Goal: Task Accomplishment & Management: Manage account settings

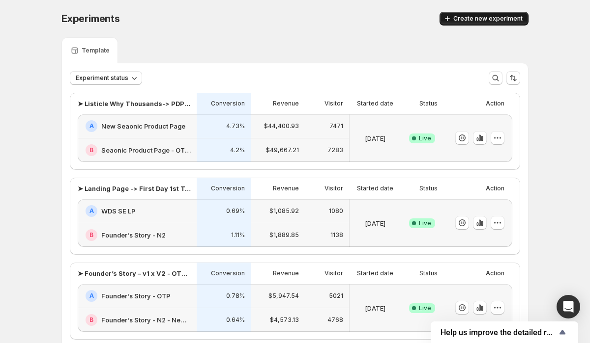
click at [504, 21] on span "Create new experiment" at bounding box center [487, 19] width 69 height 8
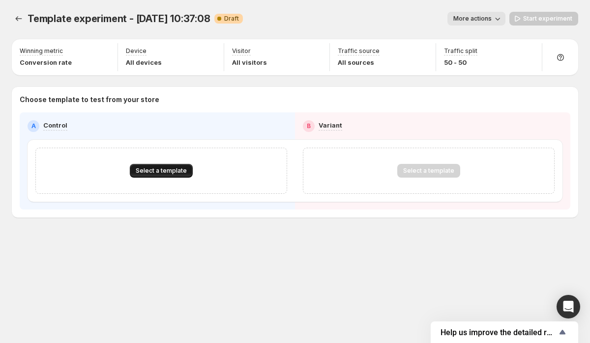
click at [158, 171] on span "Select a template" at bounding box center [161, 171] width 51 height 8
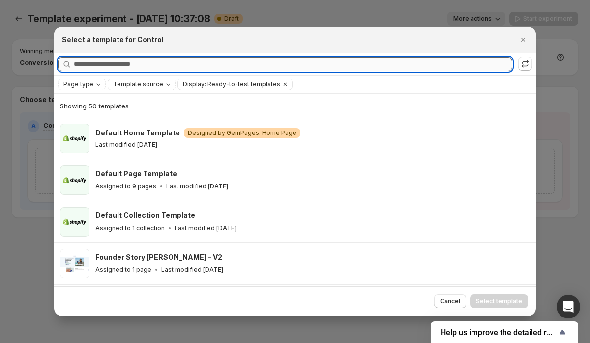
click at [165, 64] on input "Searching all templates" at bounding box center [293, 64] width 438 height 14
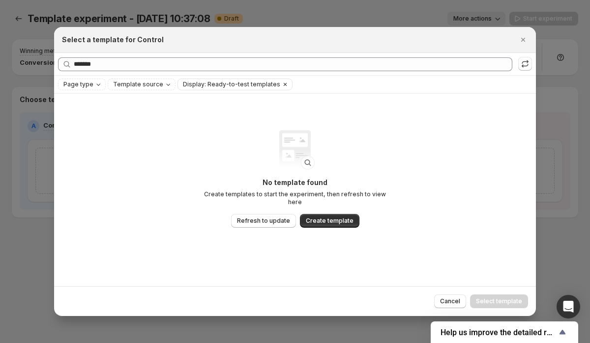
click at [281, 86] on icon "Clear" at bounding box center [285, 85] width 8 height 8
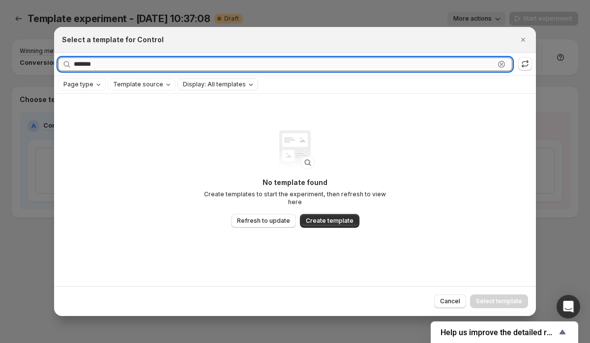
click at [146, 66] on input "******" at bounding box center [284, 64] width 421 height 14
type input "*****"
click at [502, 63] on icon ":r8k:" at bounding box center [501, 64] width 3 height 3
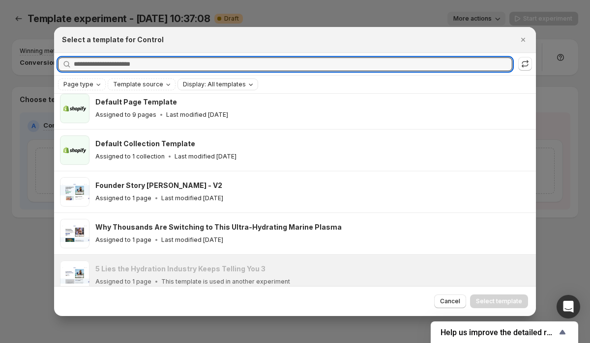
scroll to position [144, 0]
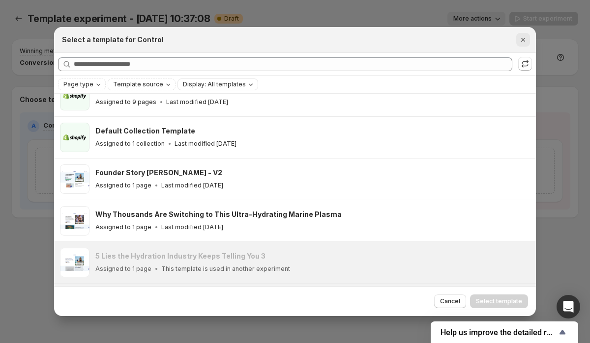
click at [523, 38] on icon "Close" at bounding box center [523, 40] width 4 height 4
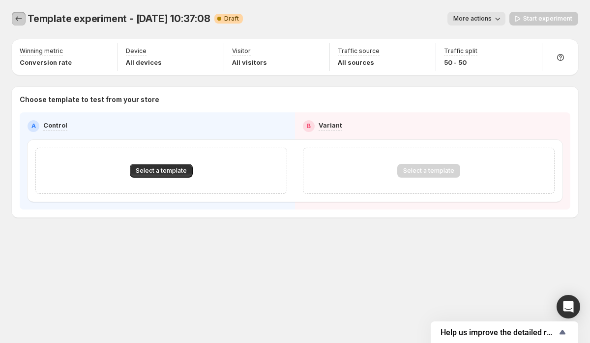
click at [15, 19] on icon "Experiments" at bounding box center [19, 19] width 10 height 10
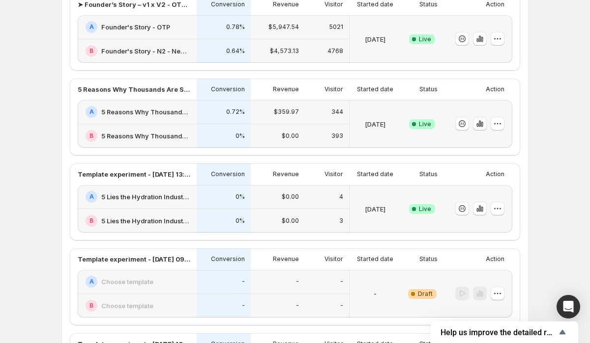
scroll to position [270, 0]
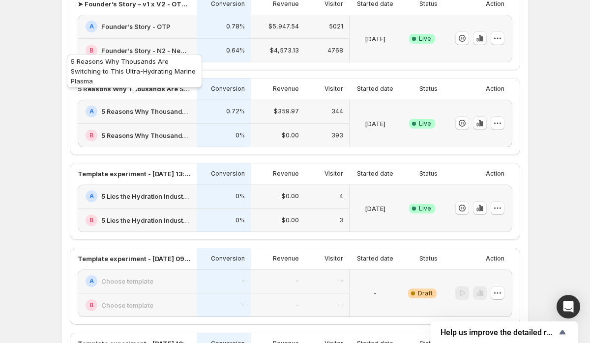
click at [166, 92] on p "5 Reasons Why Thousands Are Switching to This Ultra-Hydrating Marine Plasma" at bounding box center [134, 89] width 113 height 10
click at [169, 114] on h2 "5 Reasons Why Thousands Are Switching to This Ultra-Hydrating Marine Plasma" at bounding box center [145, 112] width 89 height 10
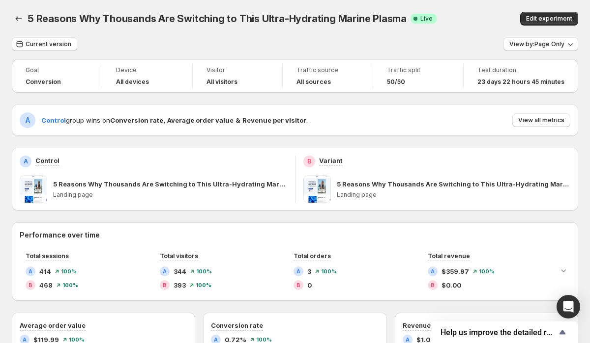
click at [85, 185] on p "5 Reasons Why Thousands Are Switching to This Ultra-Hydrating Marine Plasma" at bounding box center [170, 184] width 234 height 10
click at [558, 19] on span "Edit experiment" at bounding box center [549, 19] width 46 height 8
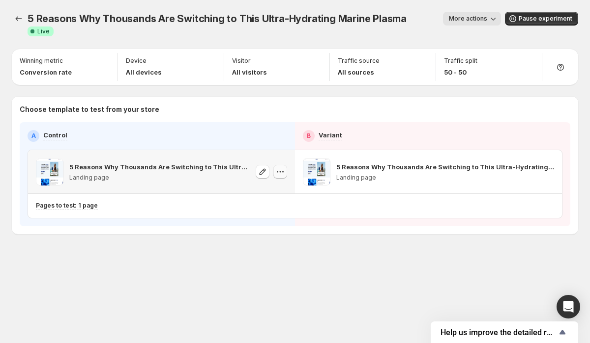
click at [283, 167] on icon "button" at bounding box center [280, 172] width 10 height 10
click at [203, 162] on p "5 Reasons Why Thousands Are Switching to This Ultra-Hydrating Marine Plasma" at bounding box center [159, 167] width 180 height 10
click at [293, 105] on p "Choose template to test from your store" at bounding box center [295, 110] width 550 height 10
click at [18, 20] on icon "Experiments" at bounding box center [19, 19] width 10 height 10
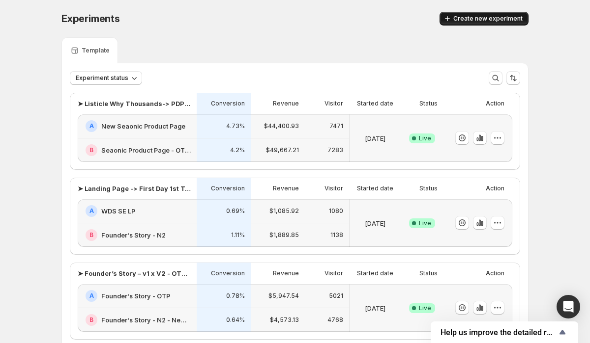
click at [484, 15] on span "Create new experiment" at bounding box center [487, 19] width 69 height 8
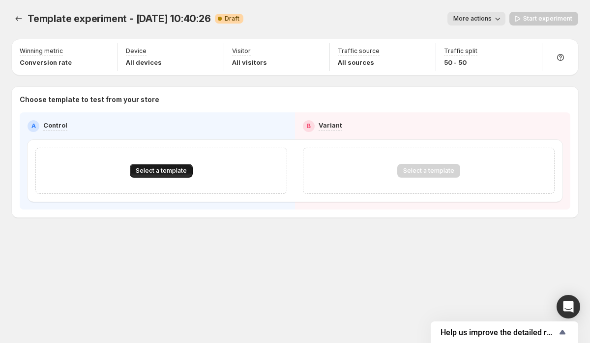
click at [161, 170] on span "Select a template" at bounding box center [161, 171] width 51 height 8
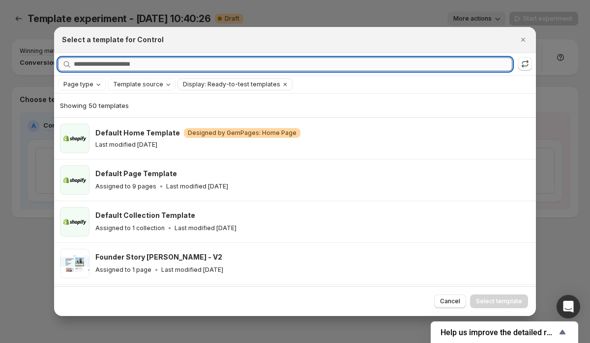
click at [145, 68] on input "Searching all templates" at bounding box center [293, 64] width 438 height 14
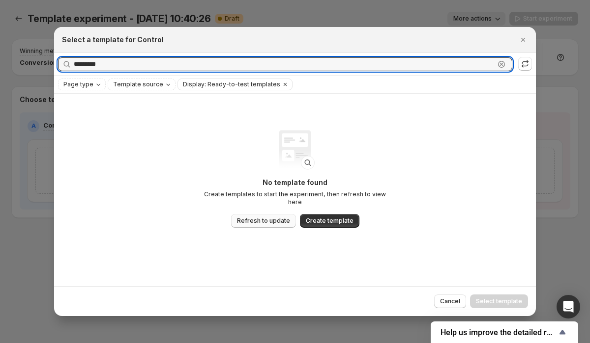
type input "*********"
click at [276, 217] on span "Refresh to update" at bounding box center [263, 221] width 53 height 8
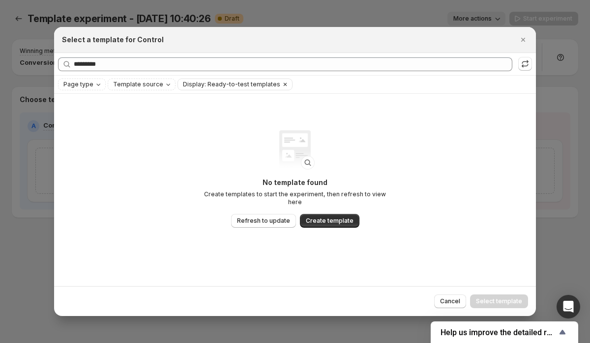
click at [281, 84] on icon "Clear" at bounding box center [285, 85] width 8 height 8
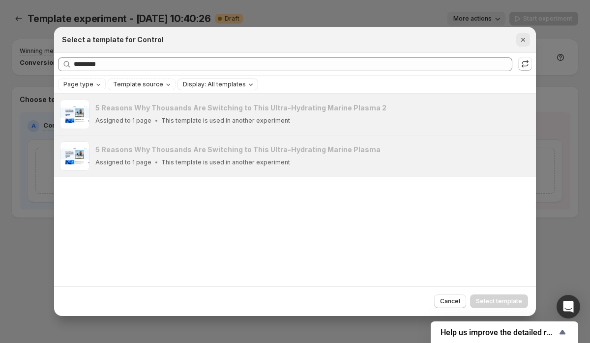
click at [521, 39] on icon "Close" at bounding box center [523, 40] width 4 height 4
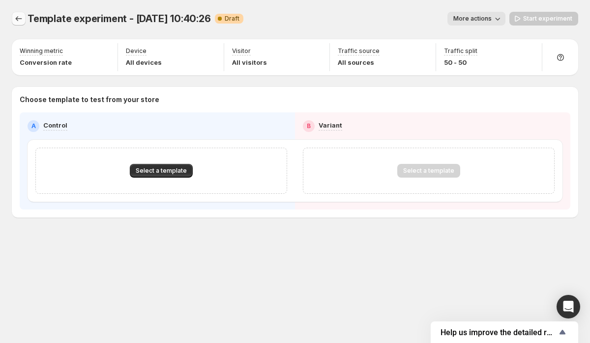
click at [19, 16] on icon "Experiments" at bounding box center [19, 19] width 10 height 10
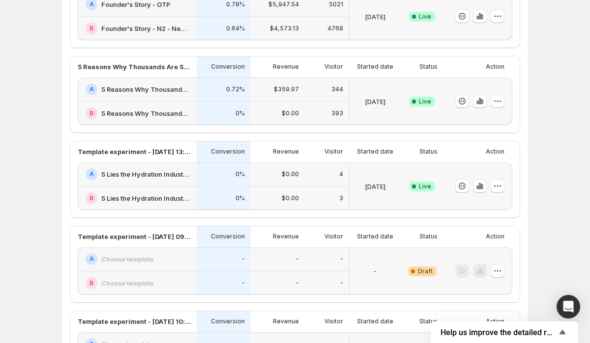
scroll to position [288, 0]
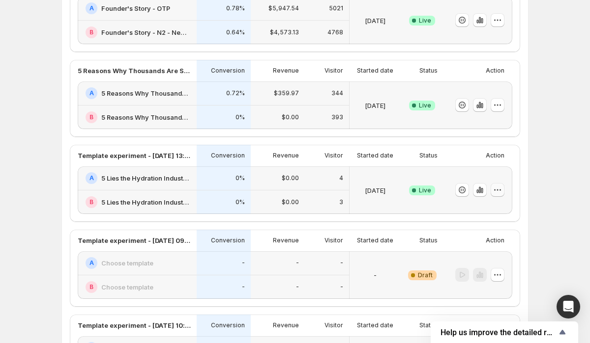
click at [496, 191] on icon "button" at bounding box center [497, 190] width 10 height 10
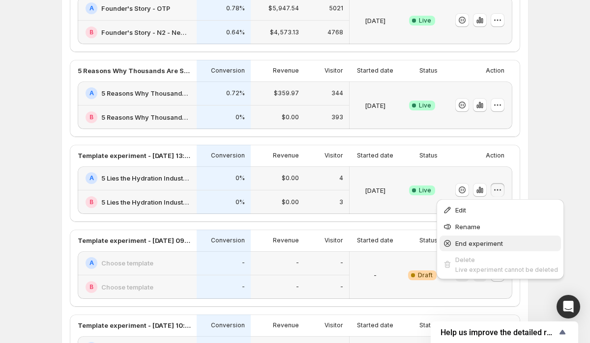
click at [480, 249] on button "End experiment" at bounding box center [499, 244] width 121 height 16
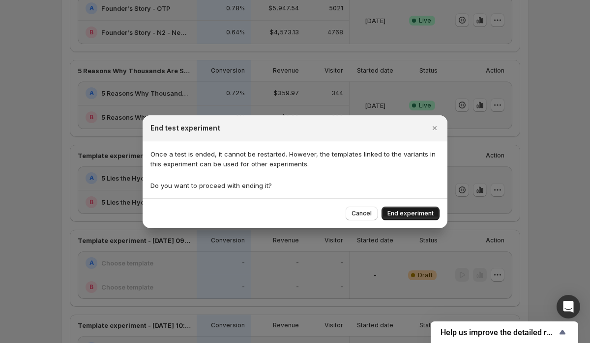
click at [401, 211] on span "End experiment" at bounding box center [410, 214] width 46 height 8
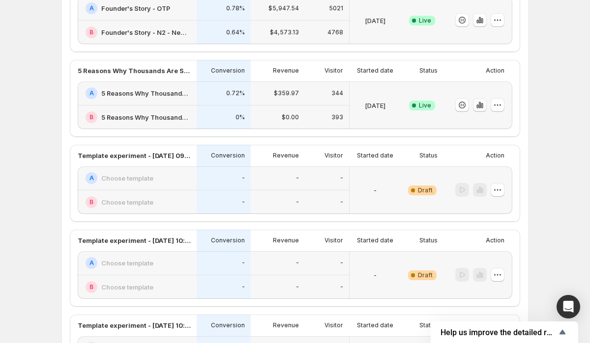
click at [480, 107] on icon "button" at bounding box center [480, 105] width 2 height 6
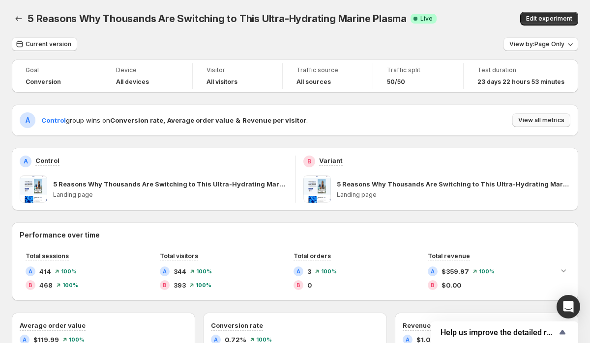
click at [556, 122] on span "View all metrics" at bounding box center [541, 120] width 46 height 8
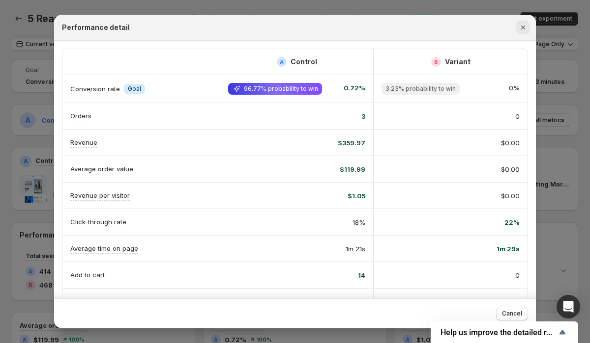
click at [526, 24] on icon "Close" at bounding box center [523, 28] width 10 height 10
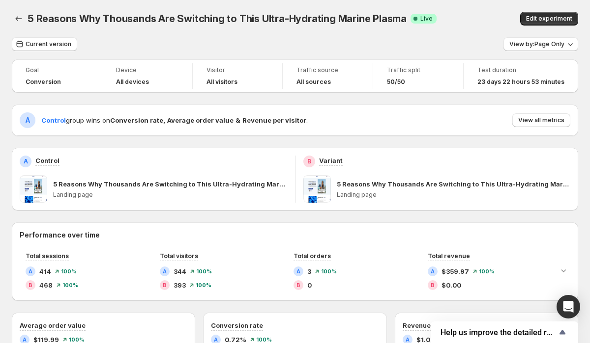
click at [167, 184] on p "5 Reasons Why Thousands Are Switching to This Ultra-Hydrating Marine Plasma" at bounding box center [170, 184] width 234 height 10
click at [285, 185] on p "5 Reasons Why Thousands Are Switching to This Ultra-Hydrating Marine Plasma" at bounding box center [170, 184] width 234 height 10
click at [283, 187] on p "5 Reasons Why Thousands Are Switching to This Ultra-Hydrating Marine Plasma" at bounding box center [170, 184] width 234 height 10
click at [542, 20] on span "Edit experiment" at bounding box center [549, 19] width 46 height 8
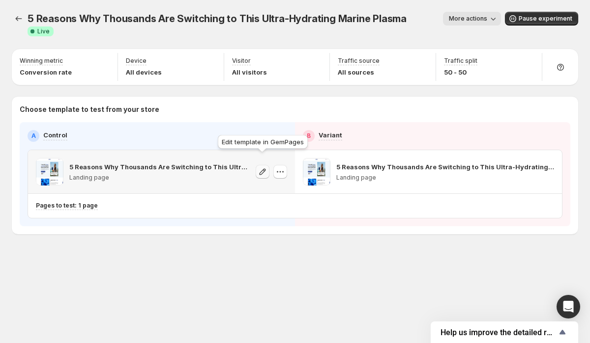
click at [264, 167] on icon "button" at bounding box center [262, 172] width 10 height 10
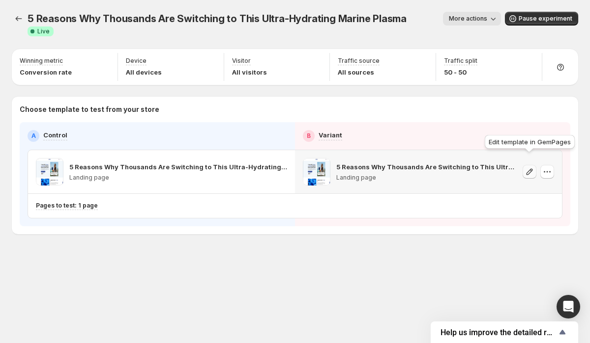
click at [529, 167] on icon "button" at bounding box center [529, 172] width 10 height 10
click at [486, 15] on button "More actions" at bounding box center [472, 19] width 58 height 14
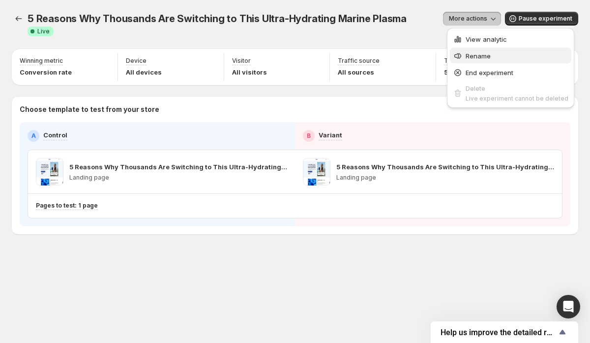
click at [492, 58] on span "Rename" at bounding box center [516, 56] width 103 height 10
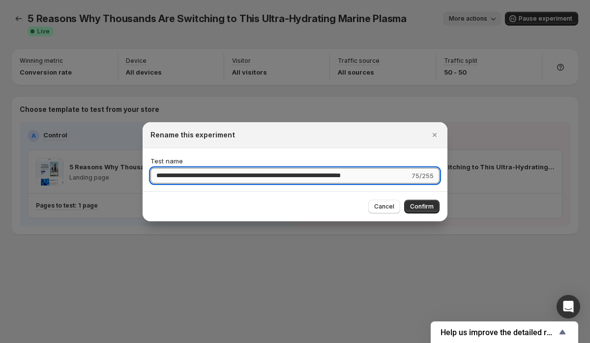
drag, startPoint x: 205, startPoint y: 174, endPoint x: 403, endPoint y: 180, distance: 198.6
click at [403, 180] on input "**********" at bounding box center [279, 176] width 259 height 16
click at [211, 173] on input "**********" at bounding box center [280, 176] width 260 height 16
click at [266, 172] on input "**********" at bounding box center [280, 176] width 260 height 16
click at [247, 174] on input "**********" at bounding box center [280, 176] width 260 height 16
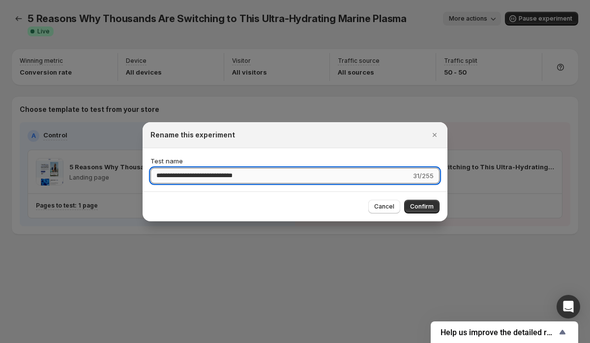
click at [268, 176] on input "**********" at bounding box center [280, 176] width 260 height 16
click at [233, 175] on input "**********" at bounding box center [279, 176] width 259 height 16
type input "**********"
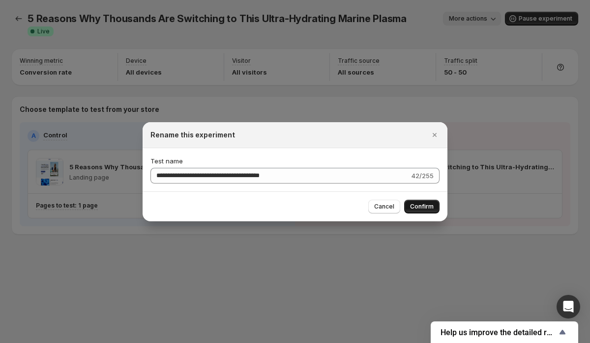
click at [420, 210] on button "Confirm" at bounding box center [421, 207] width 35 height 14
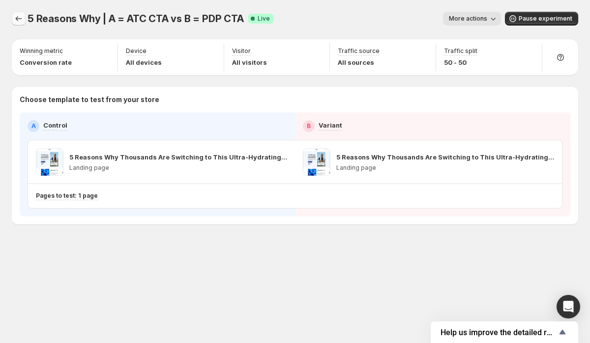
click at [18, 20] on icon "Experiments" at bounding box center [19, 19] width 10 height 10
